Goal: Information Seeking & Learning: Learn about a topic

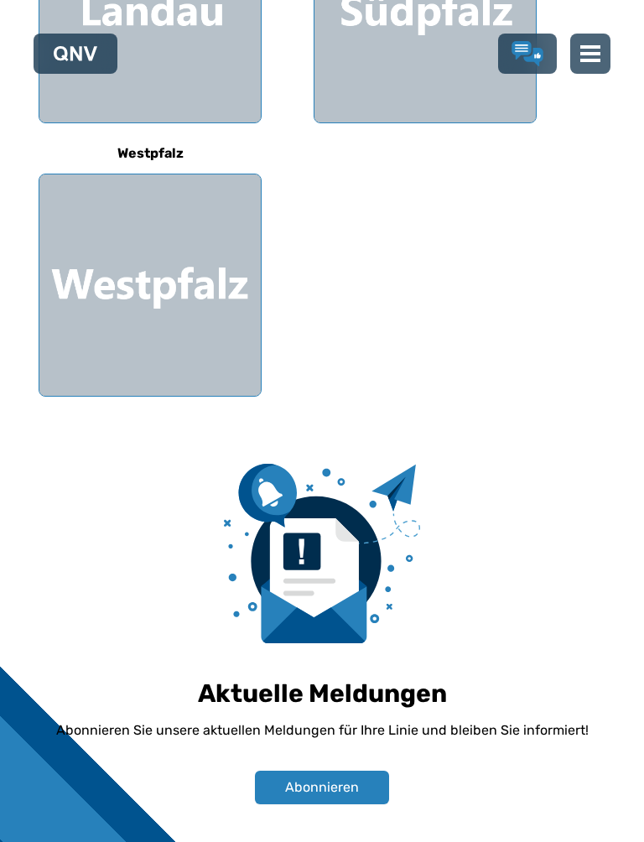
click at [115, 262] on div at bounding box center [149, 284] width 221 height 221
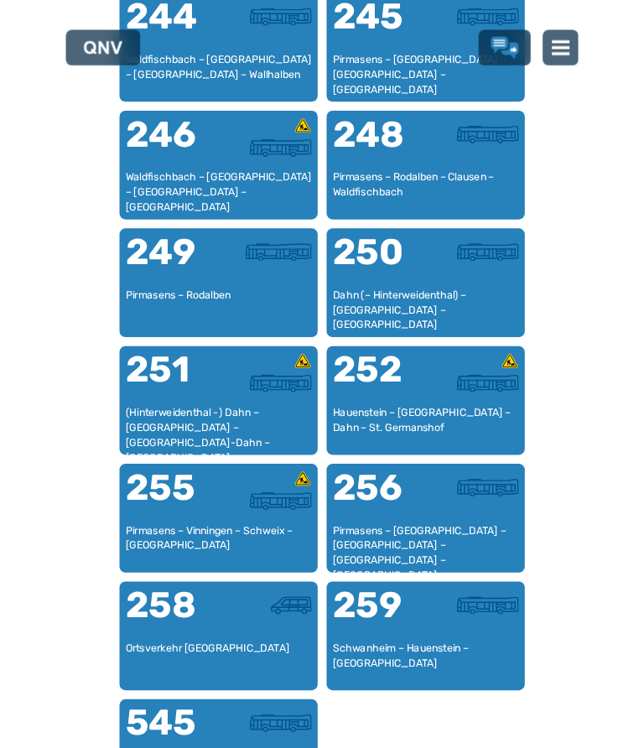
scroll to position [2459, 0]
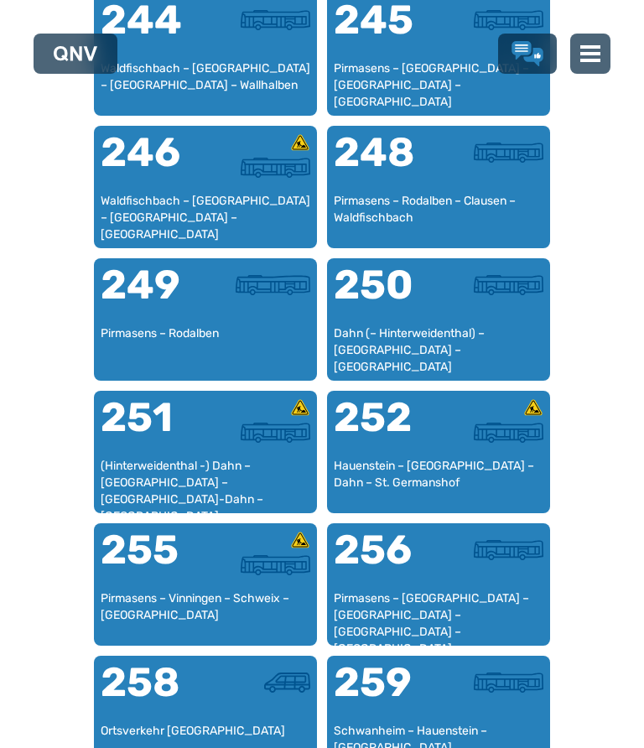
click at [220, 573] on div at bounding box center [257, 565] width 105 height 20
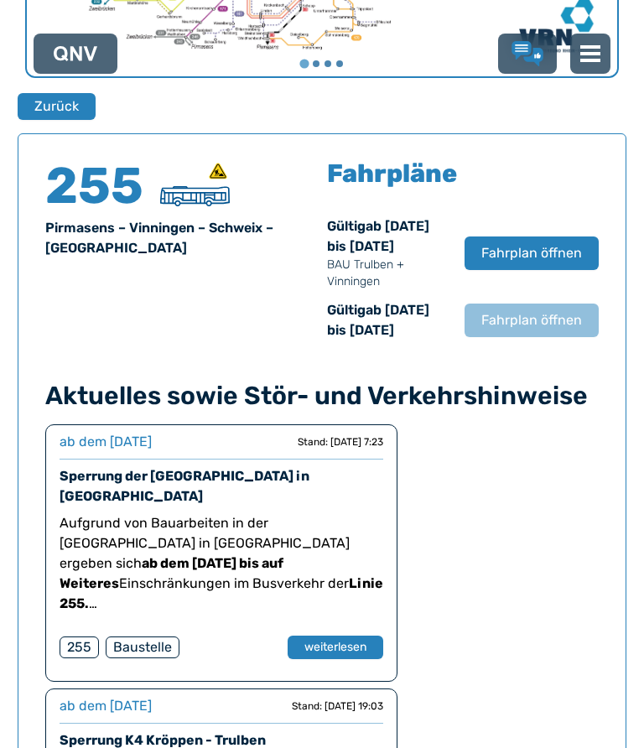
scroll to position [1122, 0]
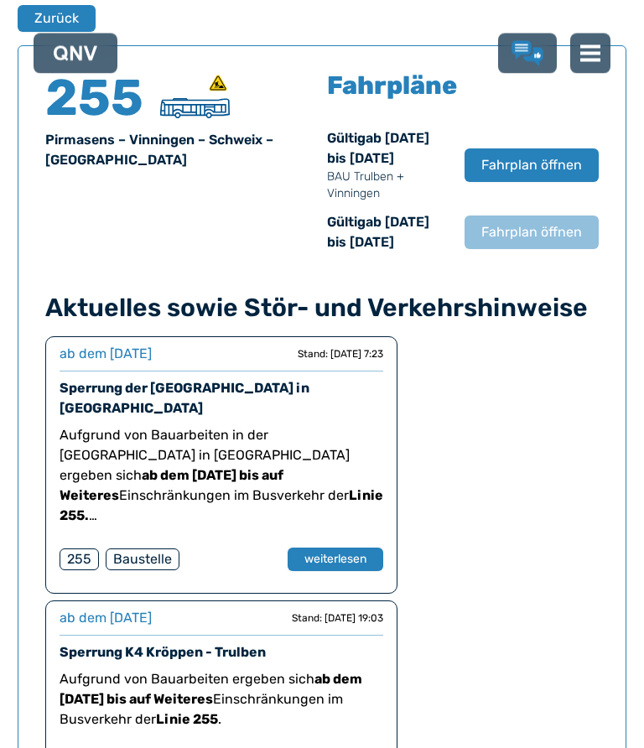
click at [526, 168] on span "Fahrplan öffnen" at bounding box center [531, 166] width 101 height 20
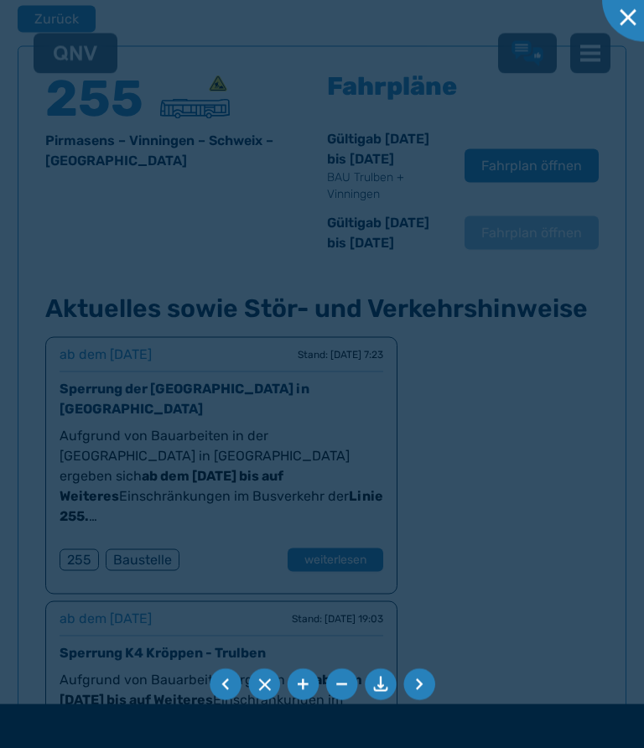
scroll to position [1123, 0]
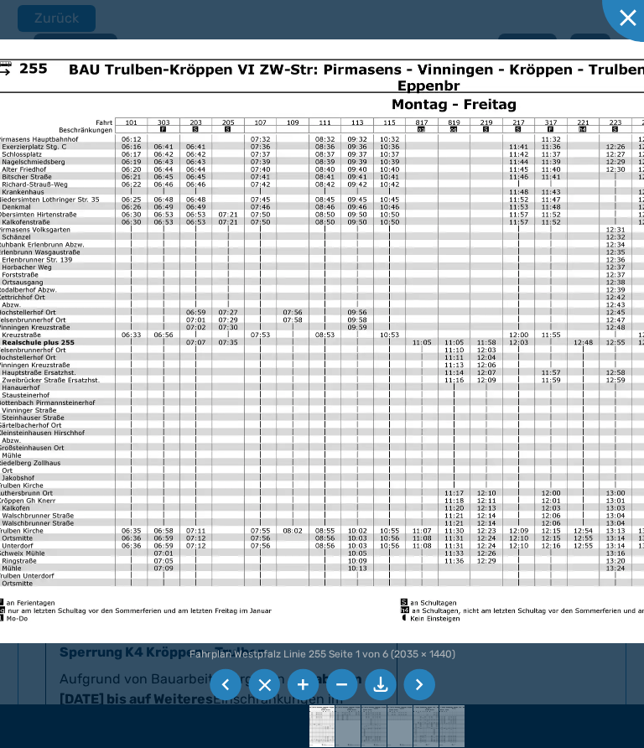
click at [505, 496] on img at bounding box center [403, 340] width 853 height 603
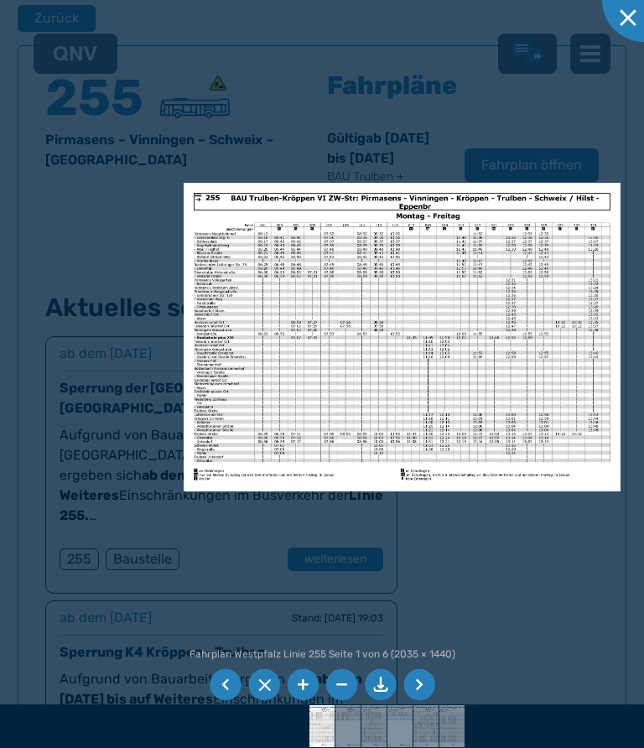
click at [432, 676] on ul at bounding box center [321, 684] width 231 height 38
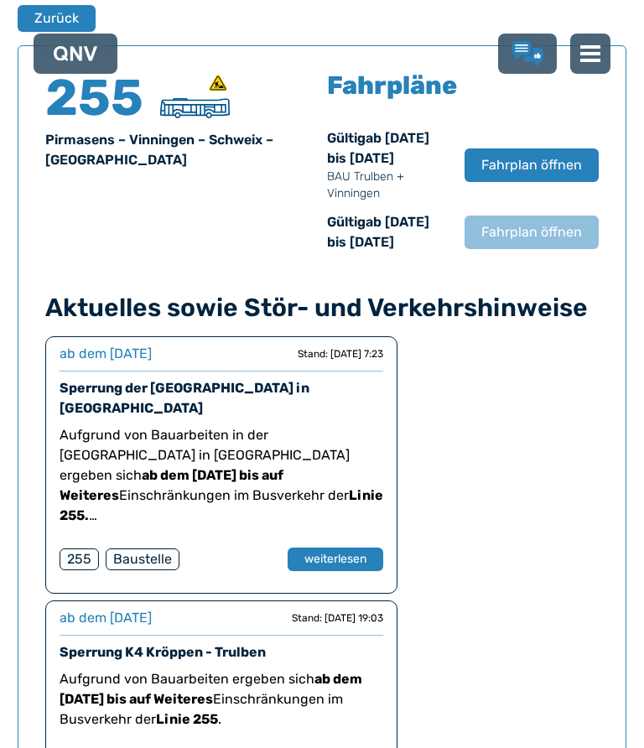
click at [549, 175] on span "Fahrplan öffnen" at bounding box center [531, 165] width 101 height 20
click at [535, 242] on span "Fahrplan öffnen" at bounding box center [531, 232] width 101 height 20
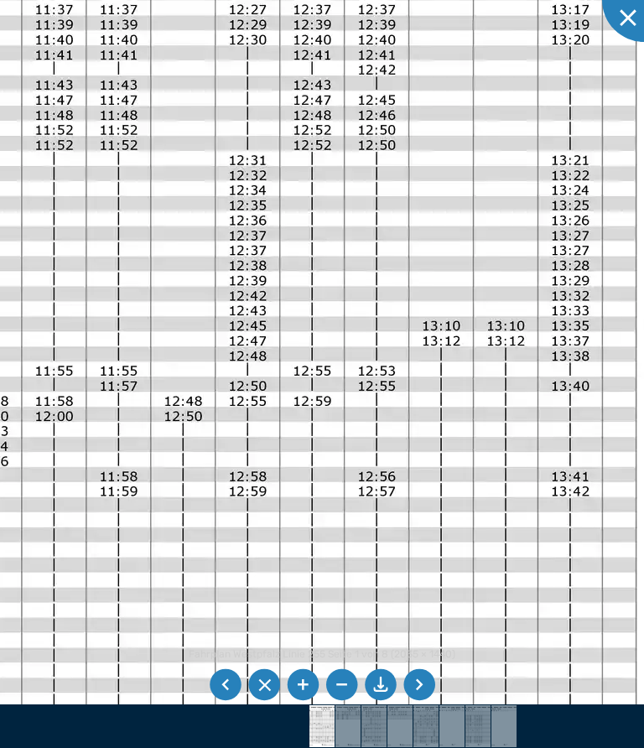
click at [422, 693] on li at bounding box center [419, 685] width 32 height 32
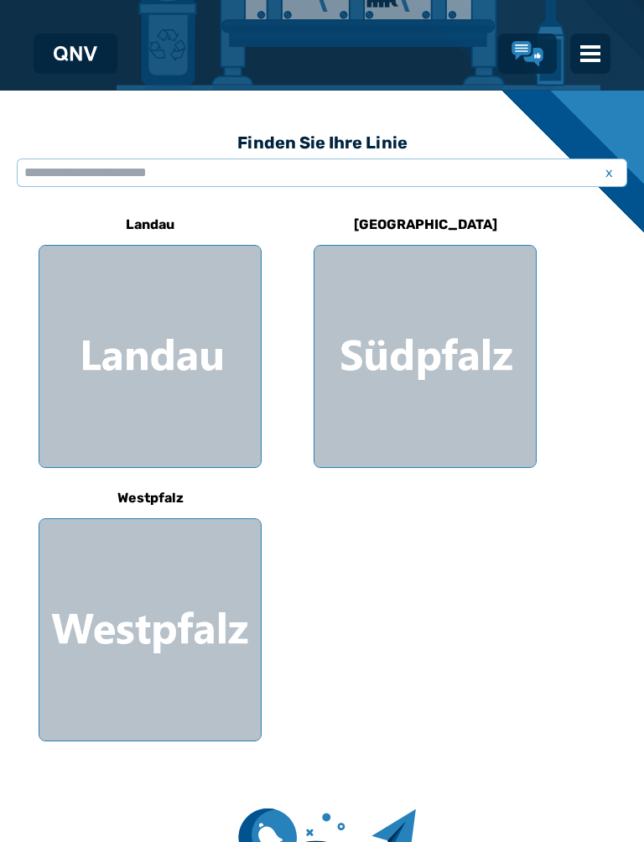
click at [181, 634] on div at bounding box center [149, 629] width 221 height 221
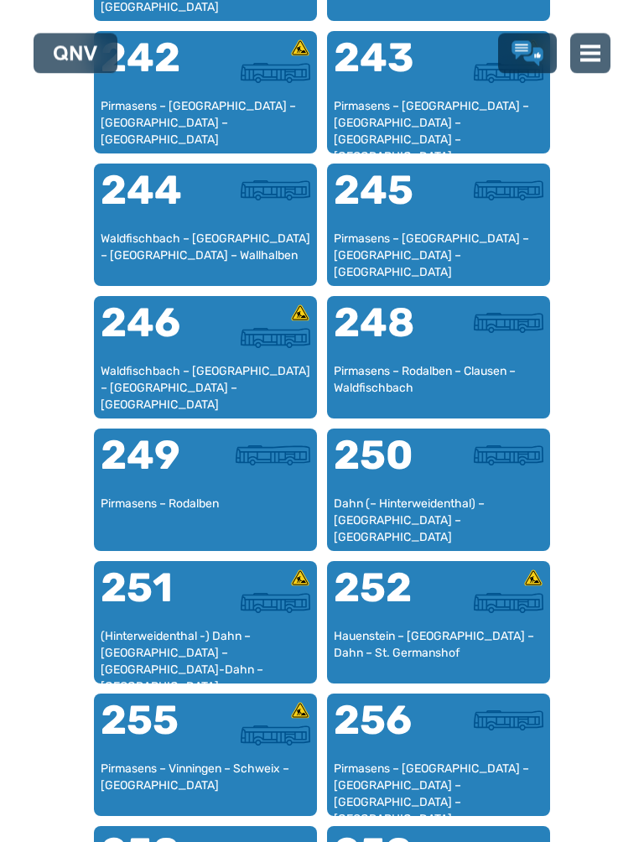
scroll to position [2293, 0]
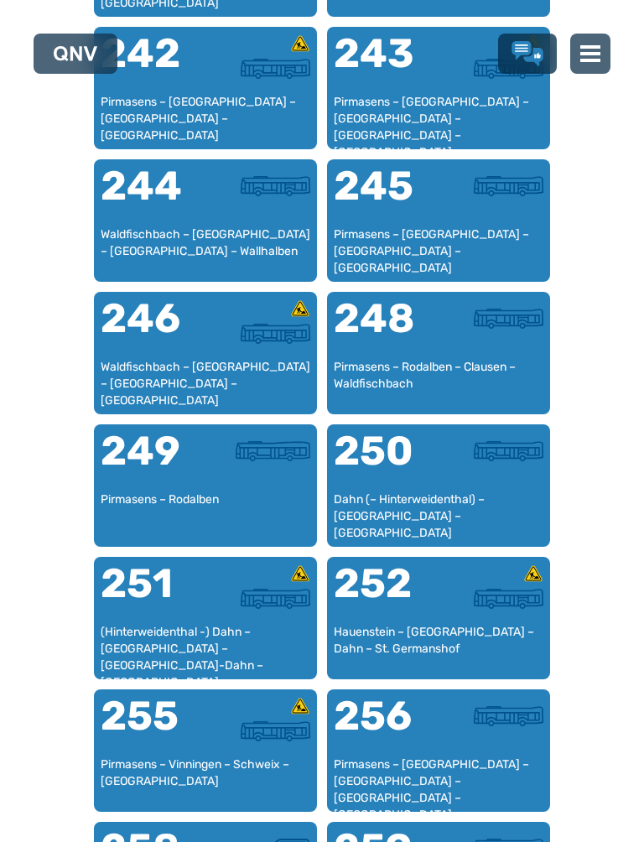
click at [205, 747] on div at bounding box center [257, 726] width 105 height 60
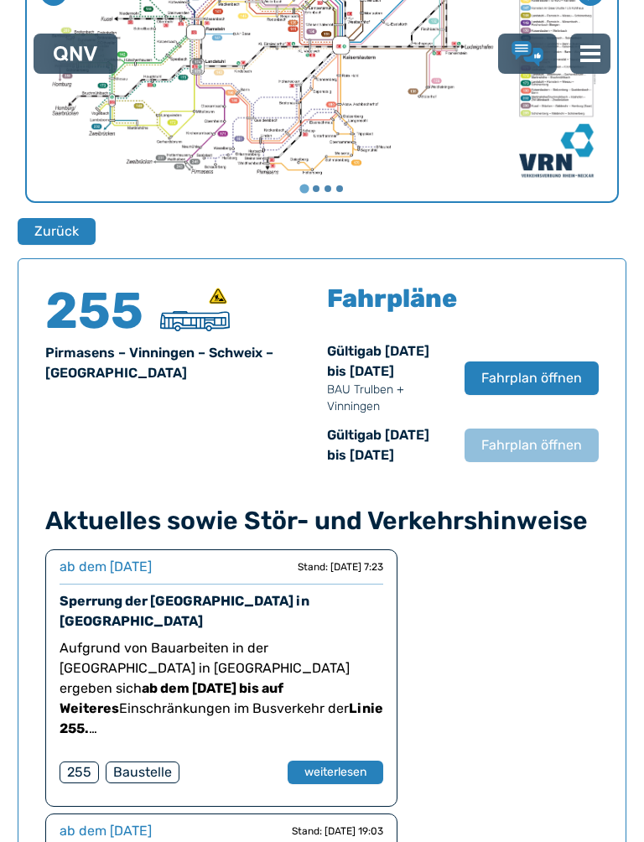
scroll to position [1123, 0]
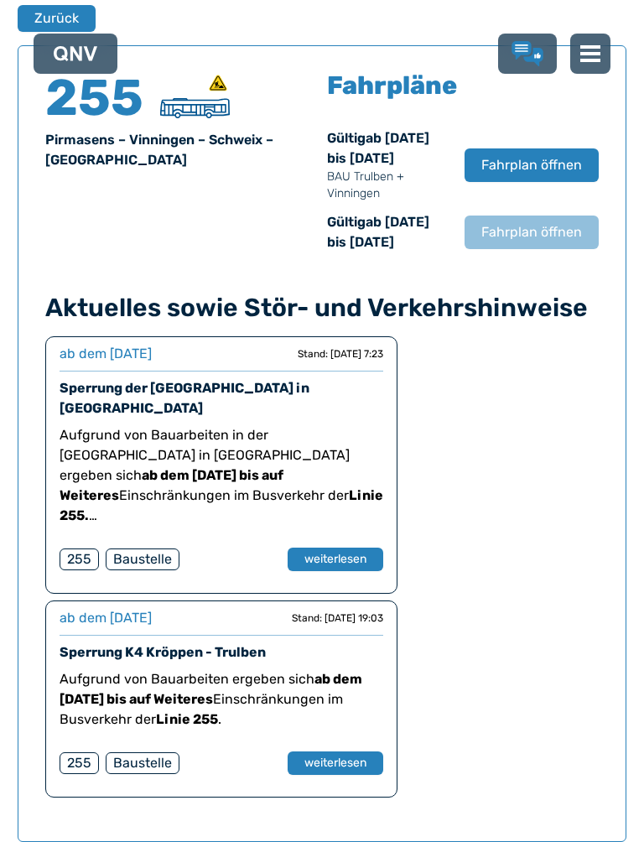
click at [530, 175] on span "Fahrplan öffnen" at bounding box center [531, 165] width 101 height 20
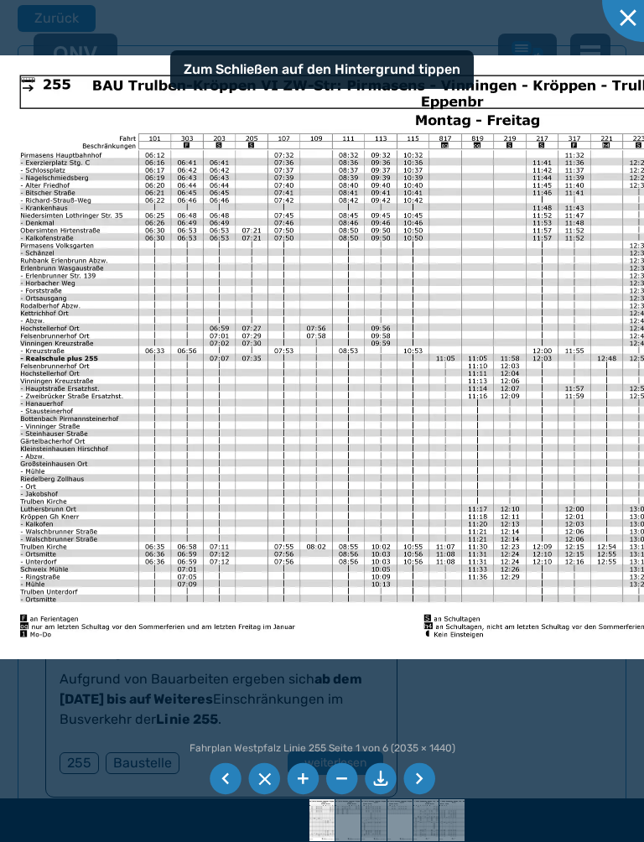
click at [421, 747] on li at bounding box center [419, 779] width 32 height 32
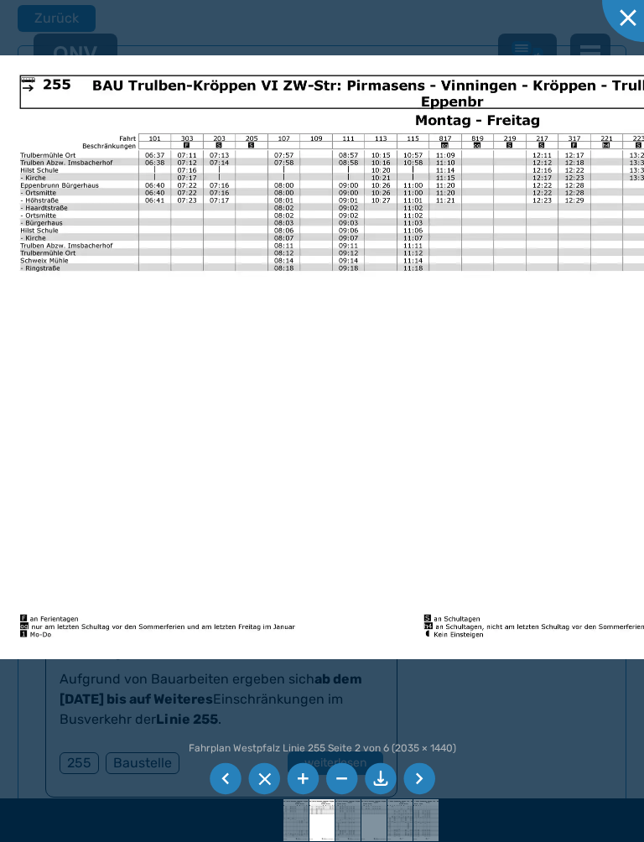
click at [431, 747] on li at bounding box center [419, 779] width 32 height 32
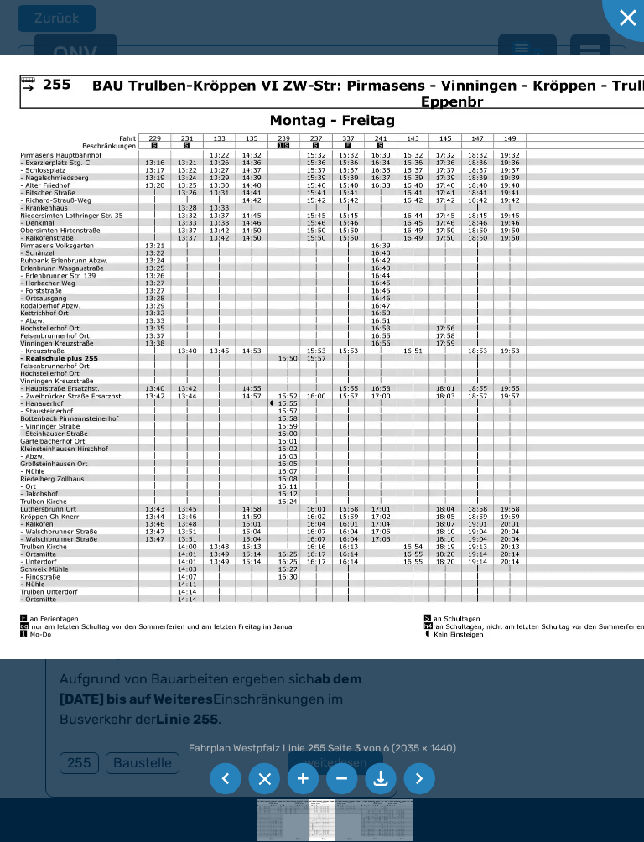
click at [428, 747] on li at bounding box center [419, 779] width 32 height 32
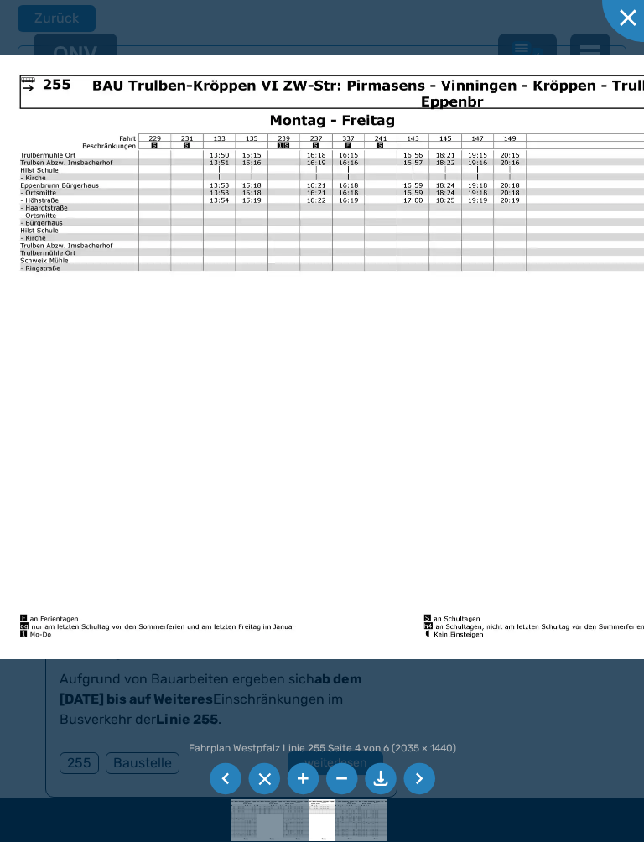
click at [427, 747] on li at bounding box center [419, 779] width 32 height 32
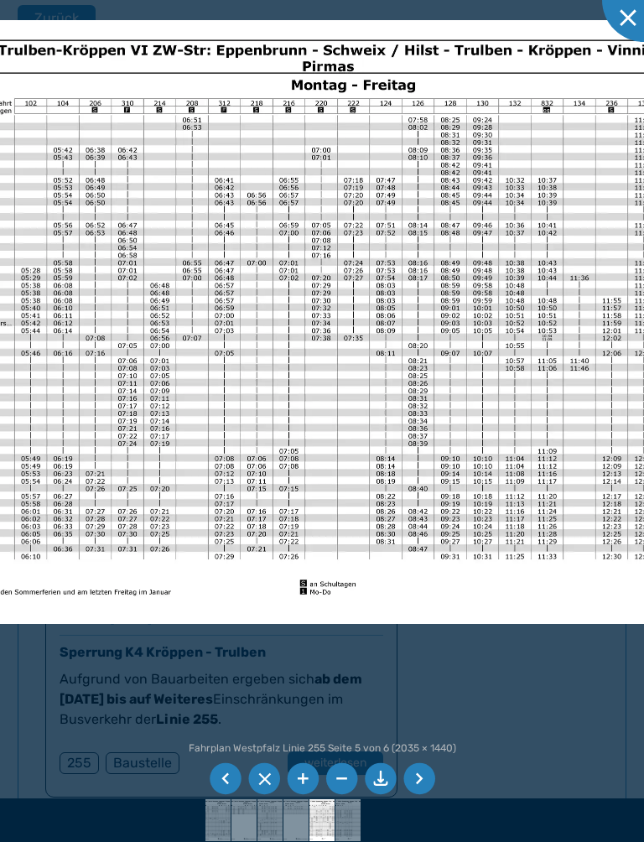
click at [515, 469] on img at bounding box center [302, 321] width 853 height 603
